Goal: Information Seeking & Learning: Stay updated

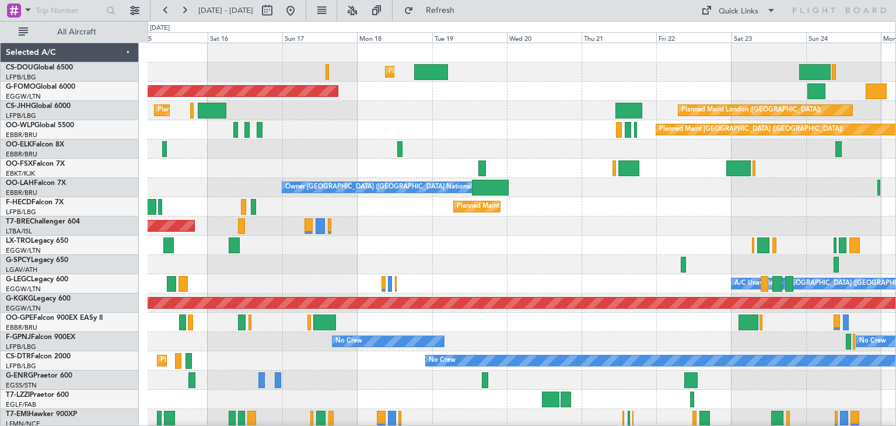
click at [100, 153] on div "Planned Maint [GEOGRAPHIC_DATA] ([GEOGRAPHIC_DATA]) Planned Maint [GEOGRAPHIC_D…" at bounding box center [448, 223] width 896 height 405
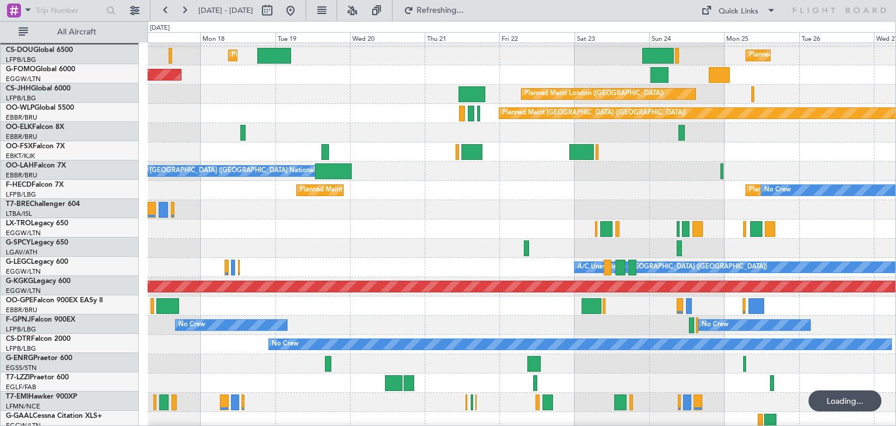
scroll to position [16, 0]
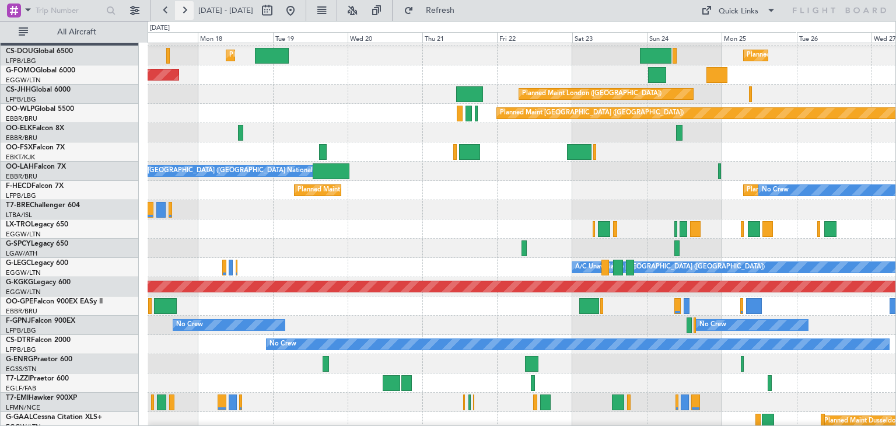
click at [183, 11] on button at bounding box center [184, 10] width 19 height 19
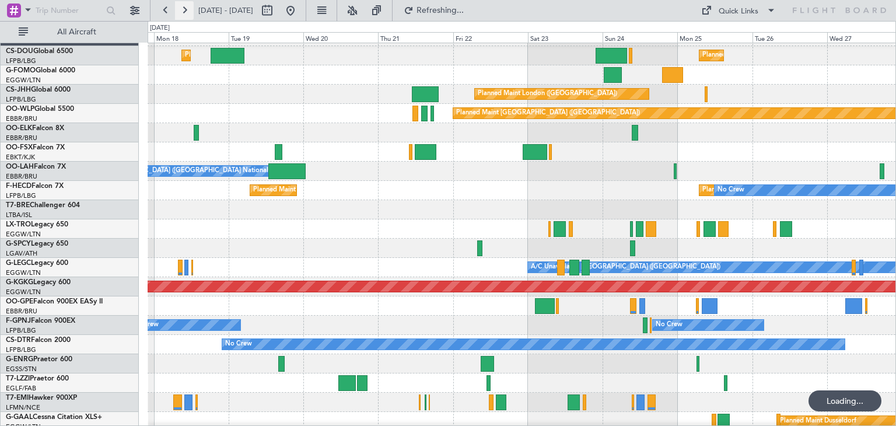
click at [183, 11] on button at bounding box center [184, 10] width 19 height 19
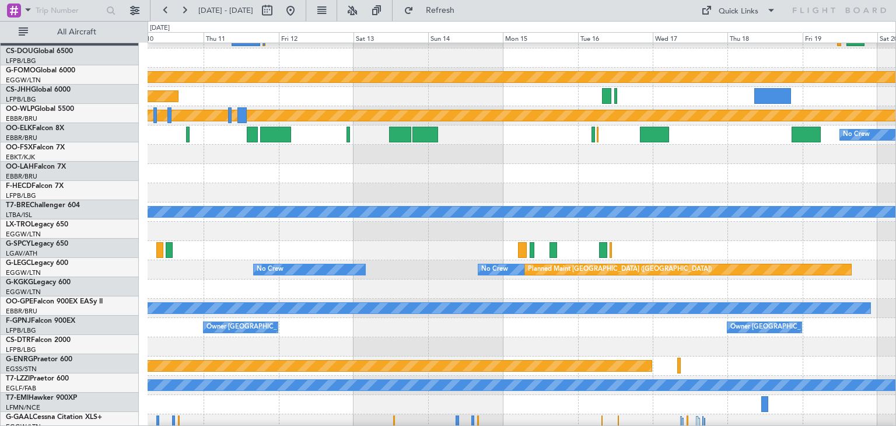
scroll to position [72, 0]
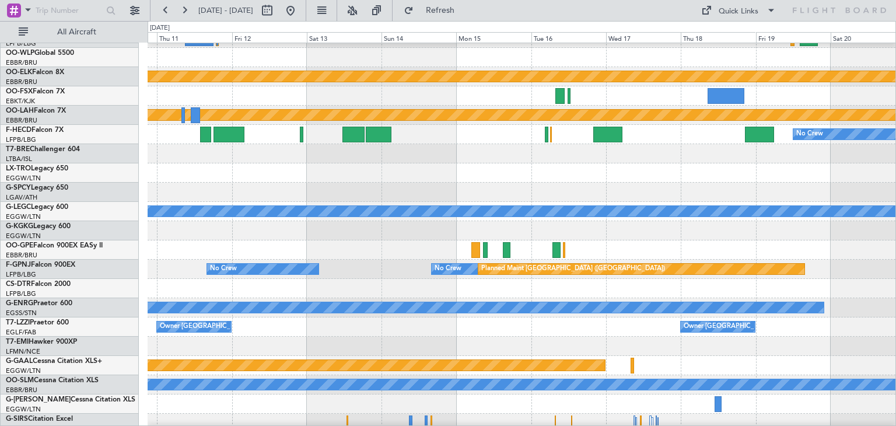
click at [310, 23] on div "Planned Maint Kortrijk-[GEOGRAPHIC_DATA] Planned Maint [GEOGRAPHIC_DATA]-[GEOGR…" at bounding box center [448, 223] width 896 height 405
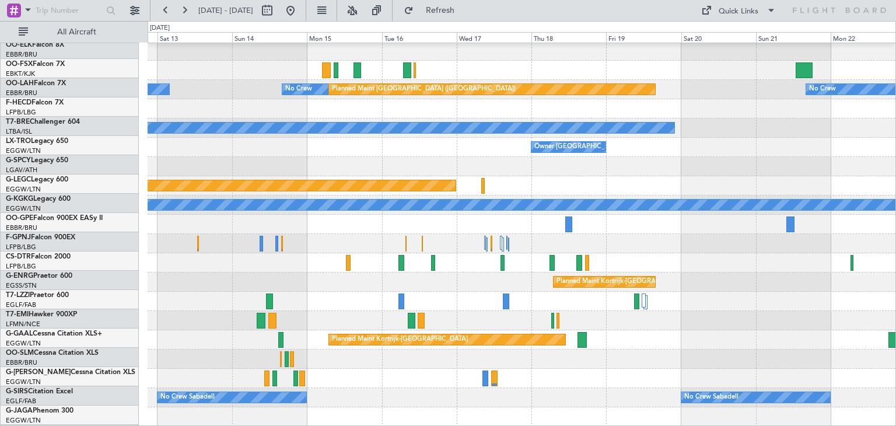
scroll to position [252, 0]
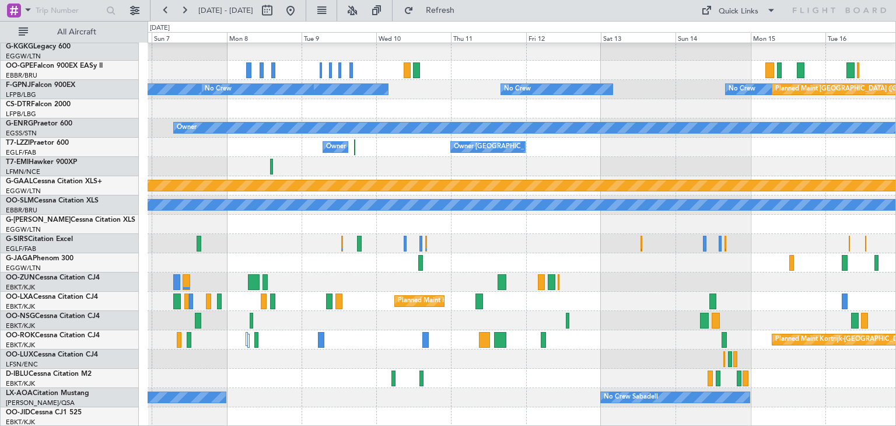
click at [774, 332] on div "A/C Unavailable [GEOGRAPHIC_DATA] ([GEOGRAPHIC_DATA]) No Crew No Crew Planned M…" at bounding box center [522, 109] width 748 height 636
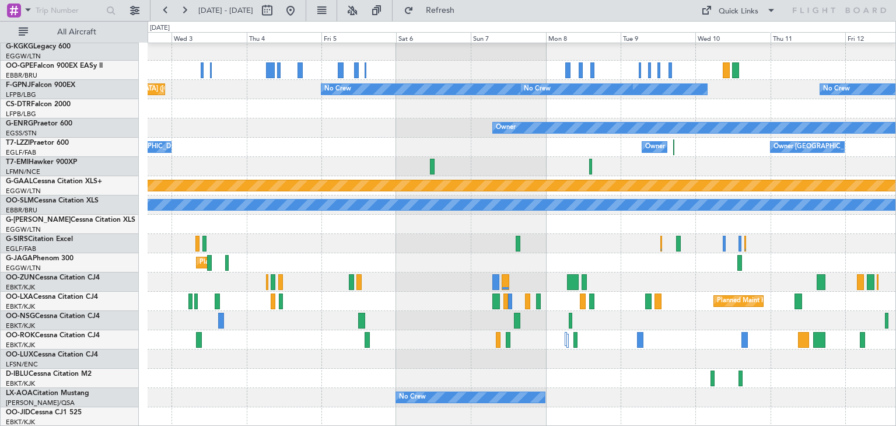
click at [814, 330] on div "A/C Unavailable [GEOGRAPHIC_DATA] ([GEOGRAPHIC_DATA]) No Crew No Crew No Crew P…" at bounding box center [522, 109] width 748 height 636
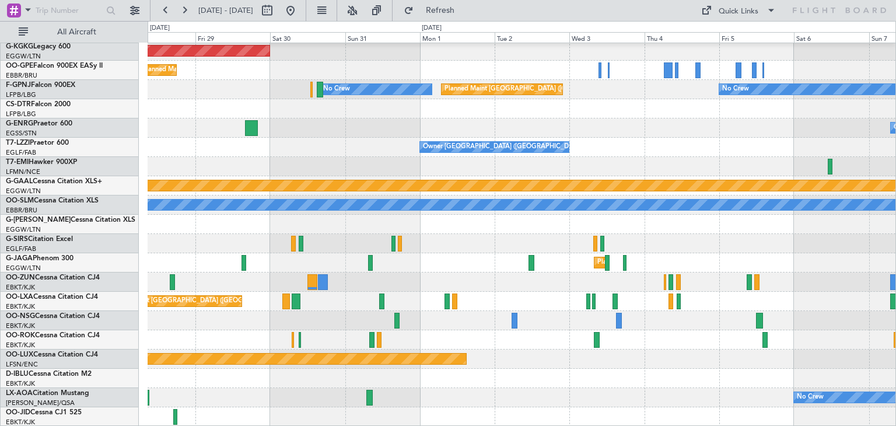
click at [828, 292] on div "A/C Unavailable [GEOGRAPHIC_DATA] ([GEOGRAPHIC_DATA]) AOG Maint [GEOGRAPHIC_DAT…" at bounding box center [522, 109] width 748 height 636
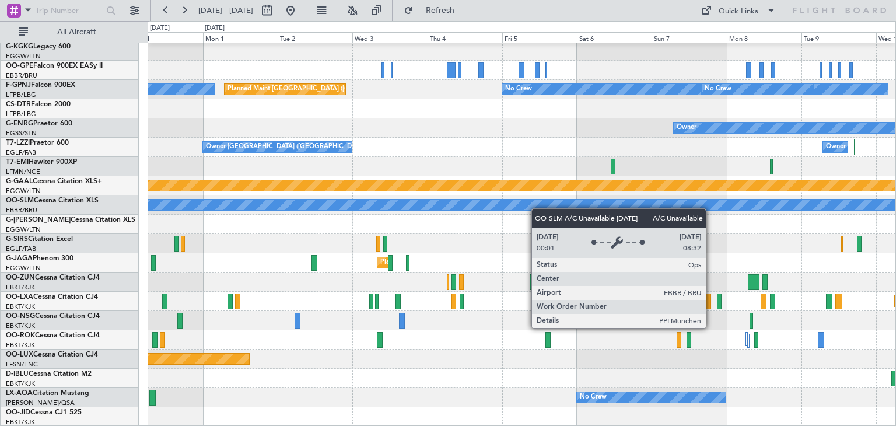
click at [465, 201] on div "A/C Unavailable [GEOGRAPHIC_DATA] ([GEOGRAPHIC_DATA]) AOG Maint [GEOGRAPHIC_DAT…" at bounding box center [522, 109] width 748 height 636
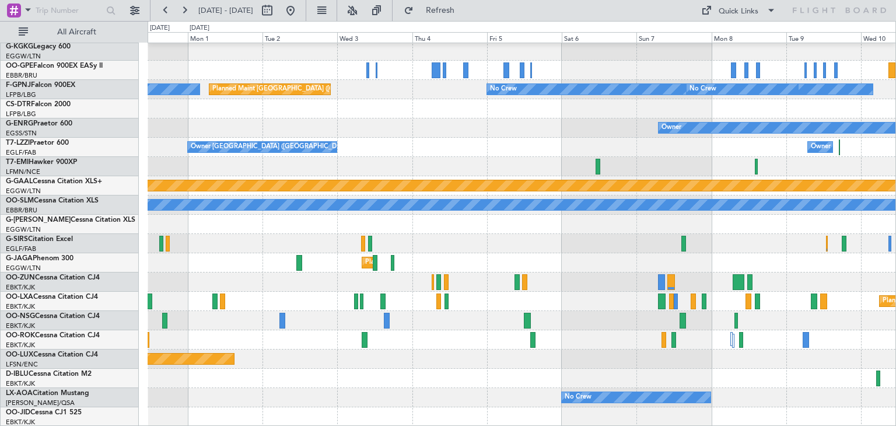
click at [678, 165] on div at bounding box center [522, 166] width 748 height 19
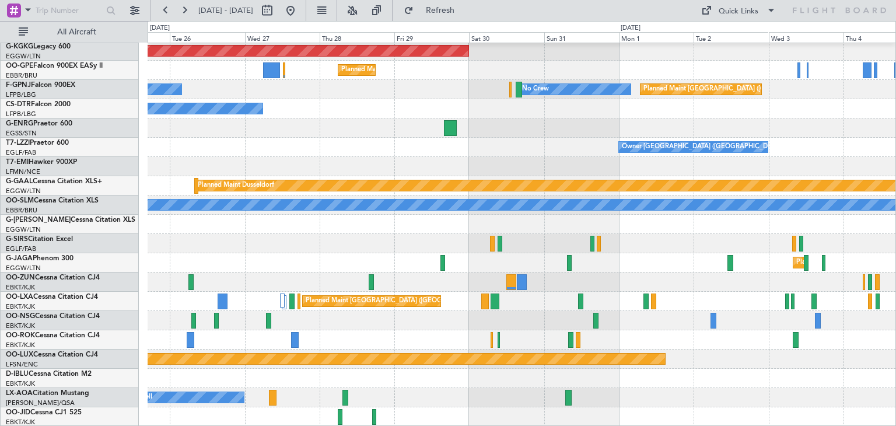
click at [748, 271] on div "A/C Unavailable [GEOGRAPHIC_DATA] ([GEOGRAPHIC_DATA]) AOG Maint [GEOGRAPHIC_DAT…" at bounding box center [522, 109] width 748 height 636
click at [182, 5] on button at bounding box center [184, 10] width 19 height 19
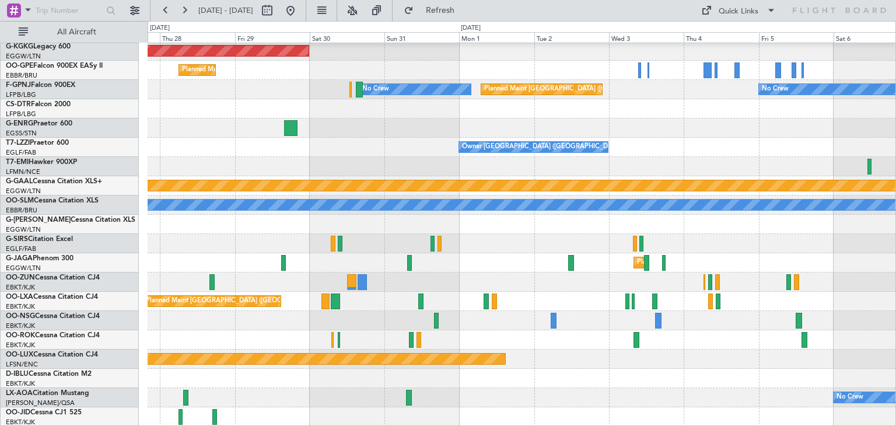
click at [842, 225] on div "A/C Unavailable [GEOGRAPHIC_DATA] ([GEOGRAPHIC_DATA]) AOG Maint [GEOGRAPHIC_DAT…" at bounding box center [522, 109] width 748 height 636
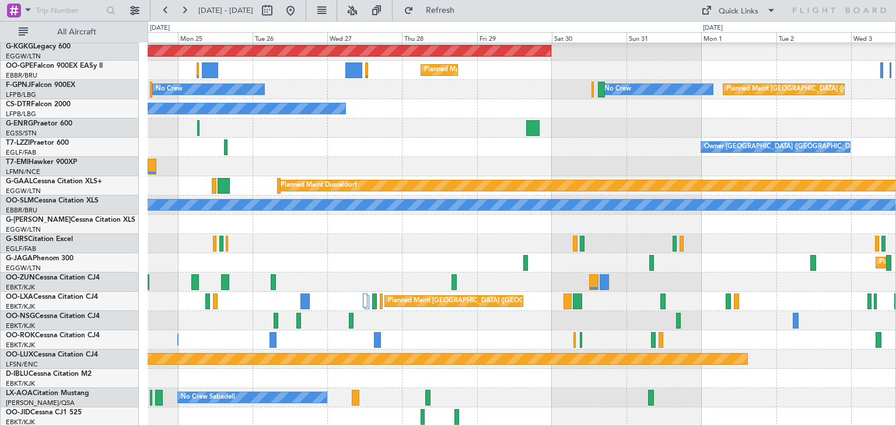
click at [649, 235] on div "A/C Unavailable [GEOGRAPHIC_DATA] ([GEOGRAPHIC_DATA]) AOG Maint [GEOGRAPHIC_DAT…" at bounding box center [522, 109] width 748 height 636
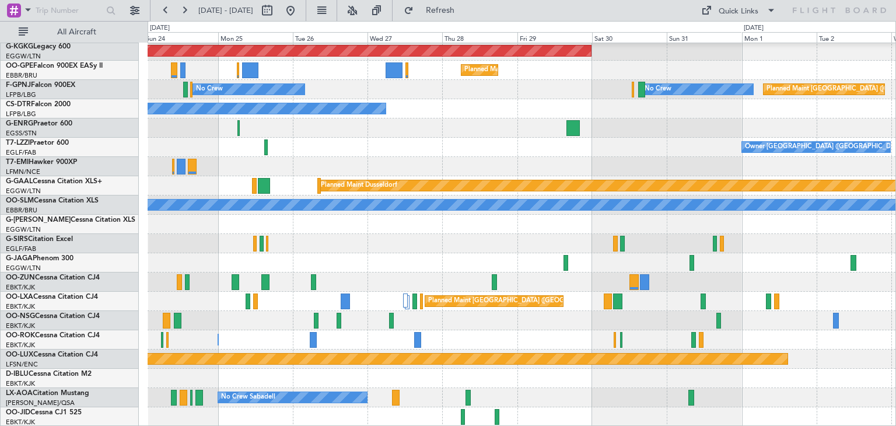
click at [236, 344] on div "A/C Unavailable [GEOGRAPHIC_DATA] ([GEOGRAPHIC_DATA]) AOG Maint [GEOGRAPHIC_DAT…" at bounding box center [522, 109] width 748 height 636
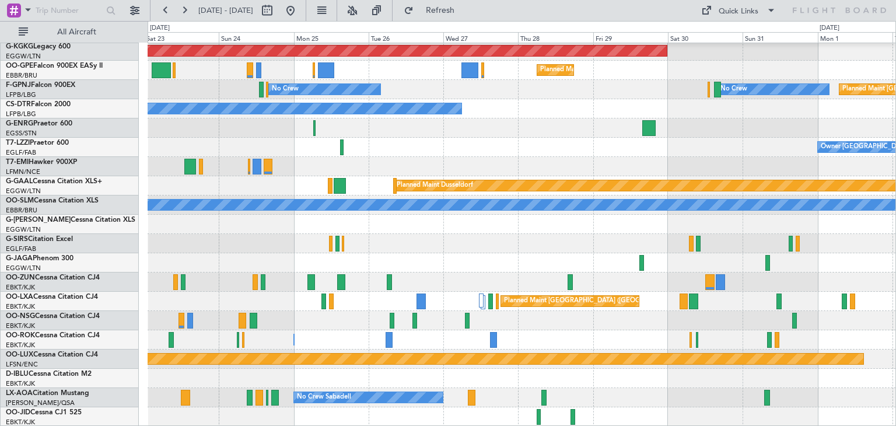
click at [490, 329] on div "A/C Unavailable [GEOGRAPHIC_DATA] ([GEOGRAPHIC_DATA]) AOG Maint [GEOGRAPHIC_DAT…" at bounding box center [522, 109] width 748 height 636
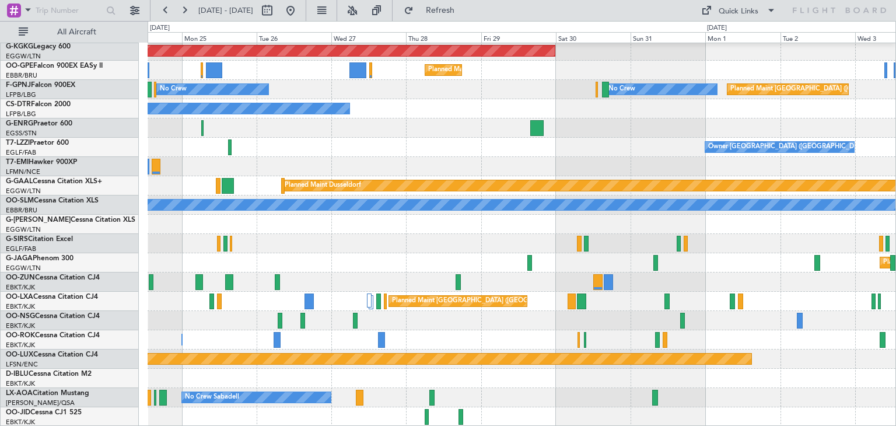
click at [620, 372] on div "A/C Unavailable [GEOGRAPHIC_DATA] ([GEOGRAPHIC_DATA]) AOG Maint [GEOGRAPHIC_DAT…" at bounding box center [522, 109] width 748 height 636
click at [362, 12] on button at bounding box center [352, 10] width 19 height 19
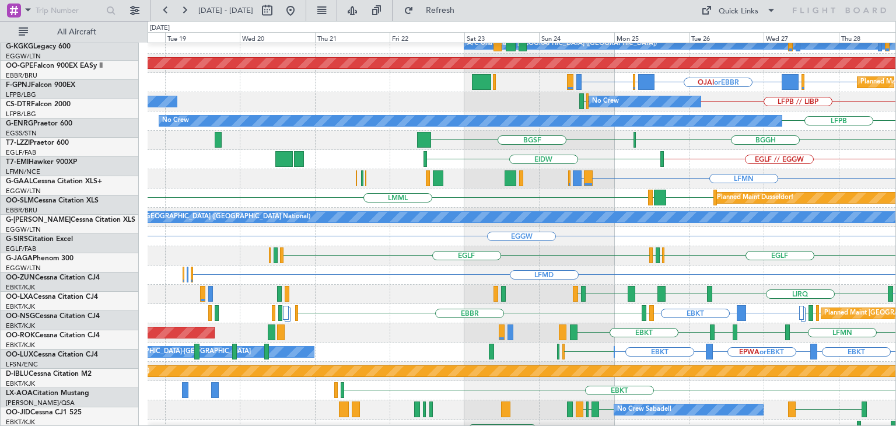
click at [749, 170] on div "LFMN ENGM or LFMN" at bounding box center [522, 178] width 748 height 19
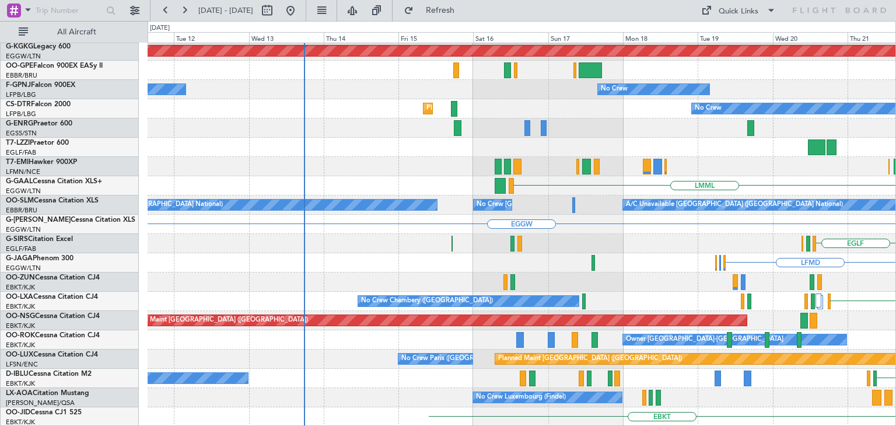
scroll to position [249, 0]
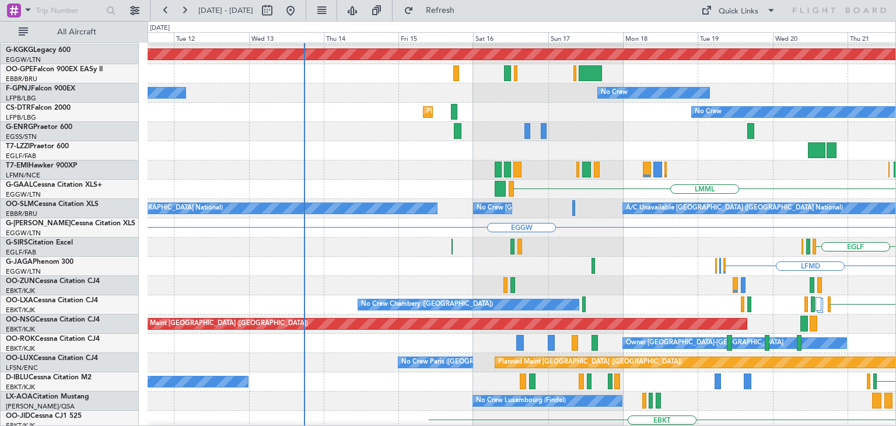
click at [896, 258] on div "A/C Unavailable [GEOGRAPHIC_DATA] ([GEOGRAPHIC_DATA]) AOG Maint [GEOGRAPHIC_DAT…" at bounding box center [448, 223] width 896 height 405
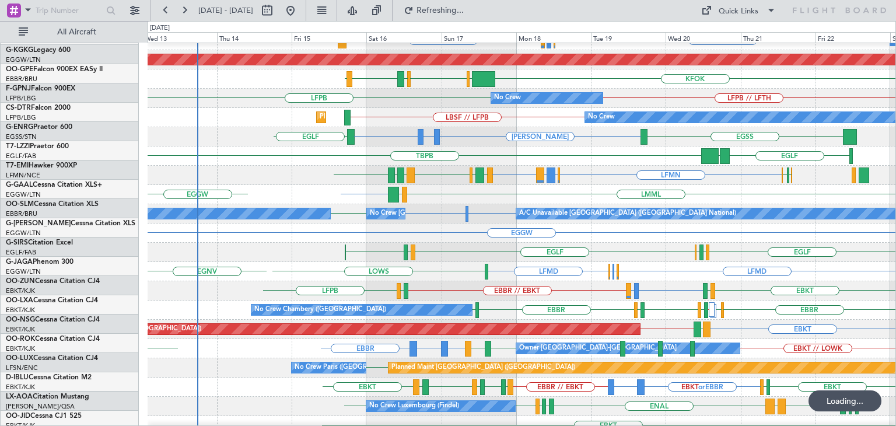
click at [362, 236] on div "EGGW Owner" at bounding box center [522, 233] width 748 height 19
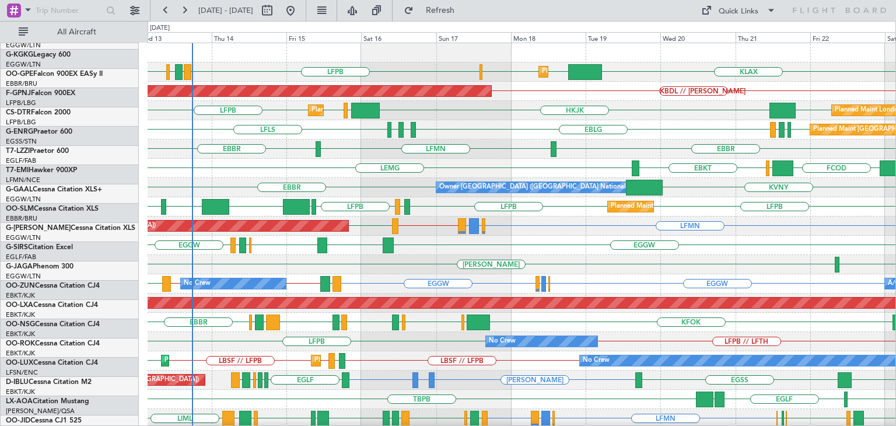
scroll to position [0, 0]
